Goal: Complete application form

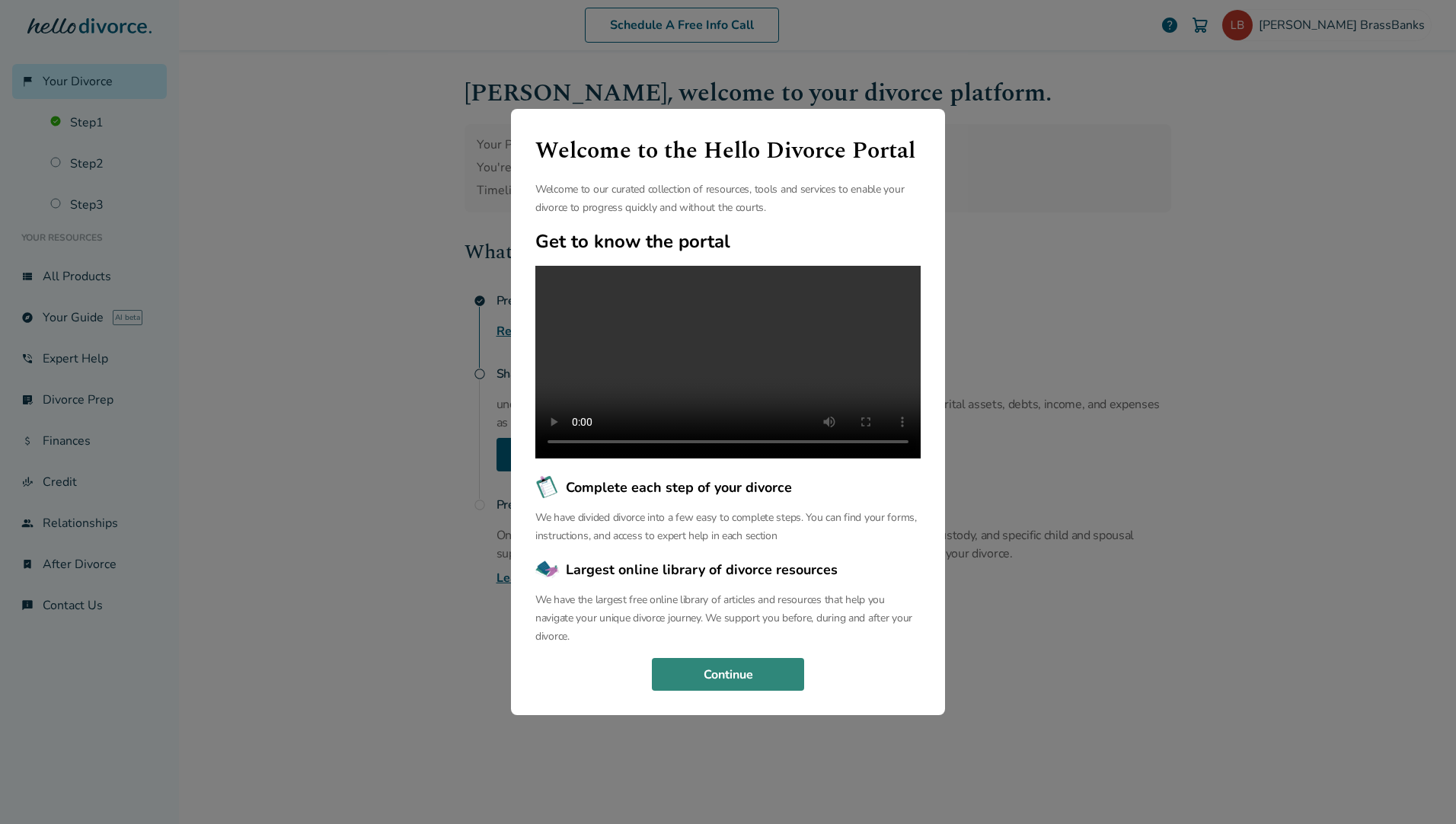
click at [775, 688] on button "Continue" at bounding box center [728, 675] width 152 height 33
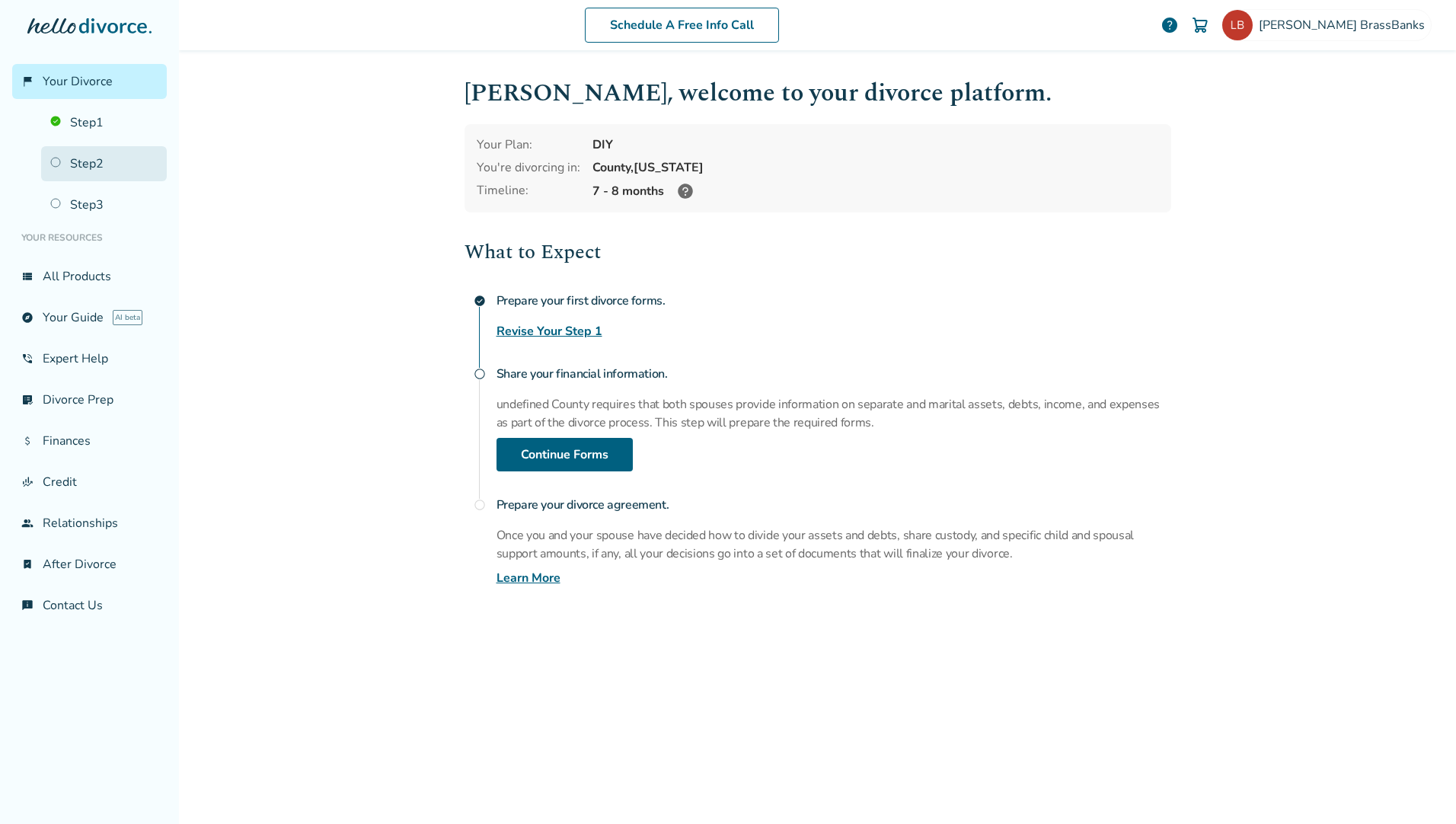
click at [91, 160] on link "Step 2" at bounding box center [104, 164] width 125 height 35
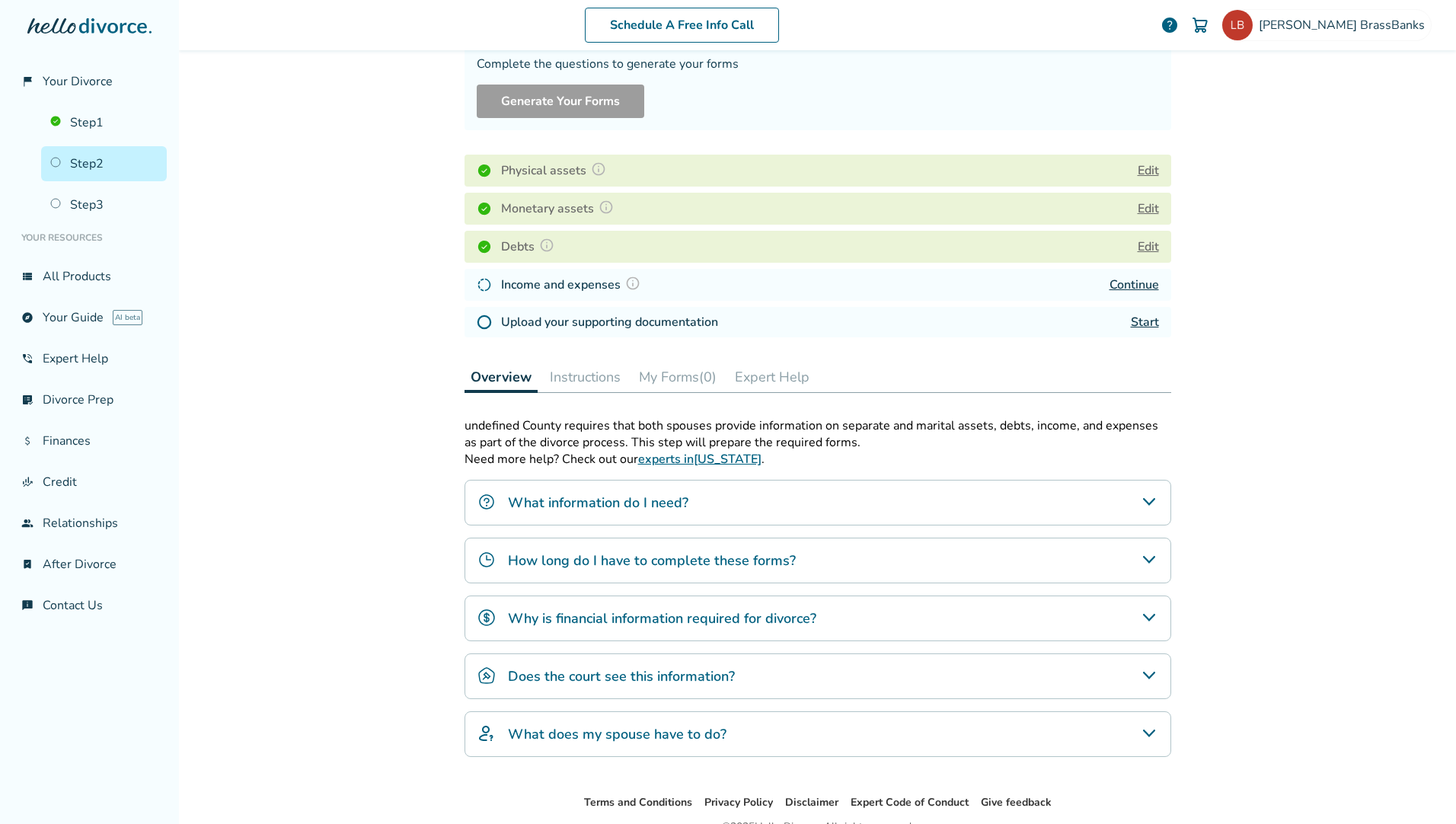
scroll to position [213, 0]
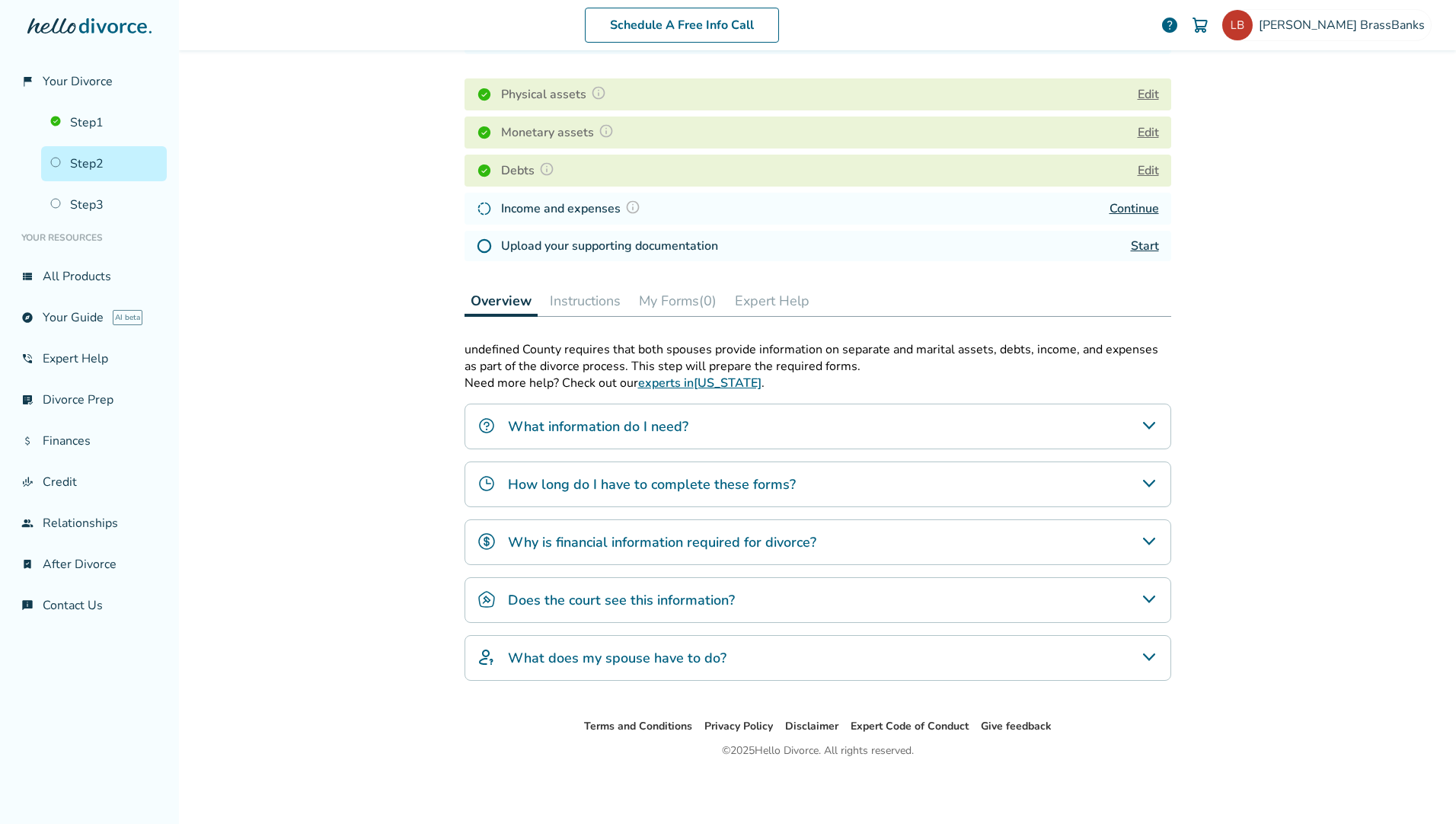
click at [1119, 206] on link "Continue" at bounding box center [1134, 208] width 50 height 17
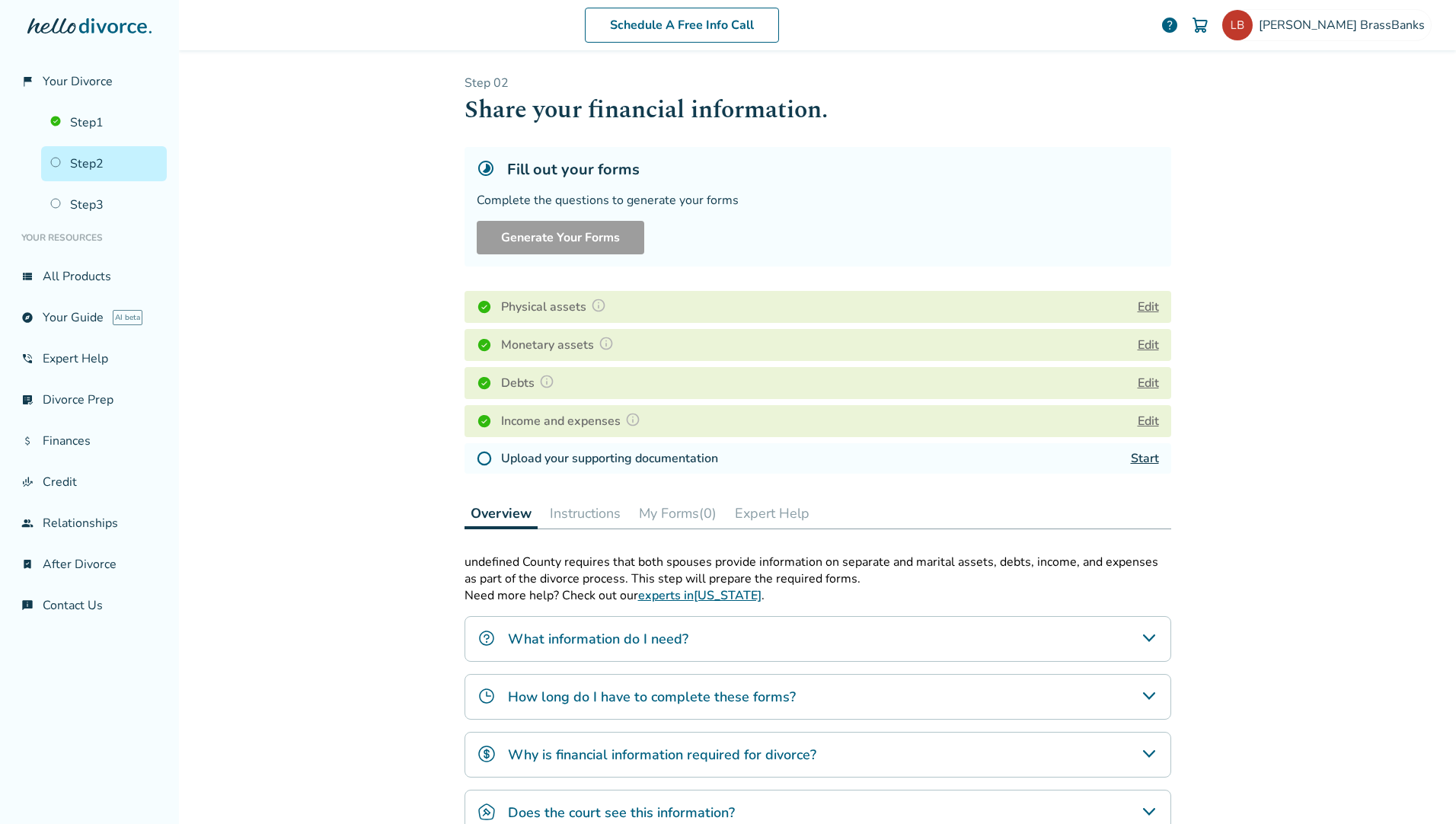
click at [1144, 460] on link "Start" at bounding box center [1145, 458] width 29 height 17
